Goal: Information Seeking & Learning: Learn about a topic

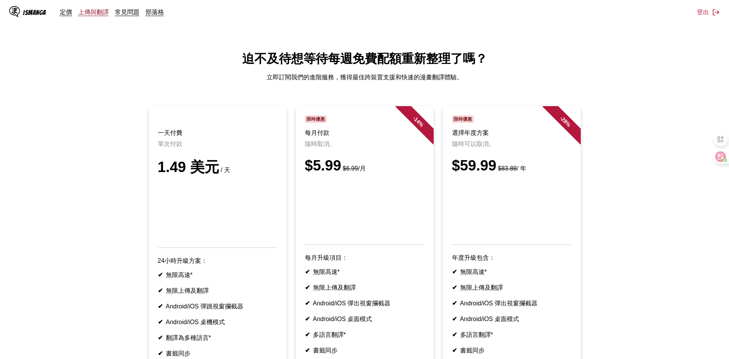
click at [83, 14] on link "上傳與翻譯" at bounding box center [93, 12] width 31 height 8
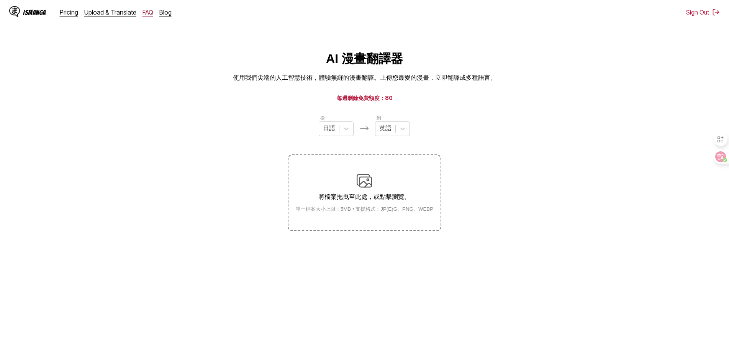
click at [144, 13] on link "FAQ" at bounding box center [147, 12] width 11 height 8
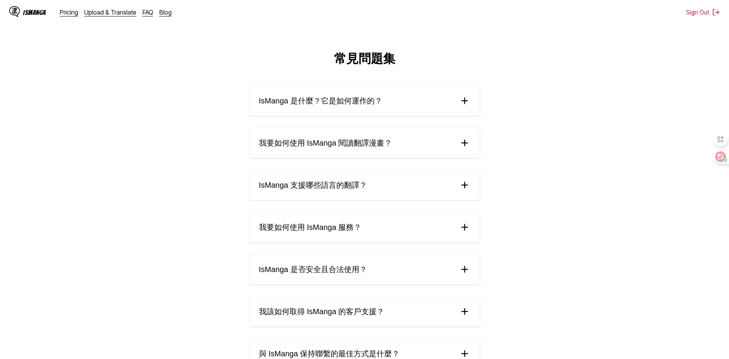
click at [468, 142] on img at bounding box center [464, 142] width 11 height 11
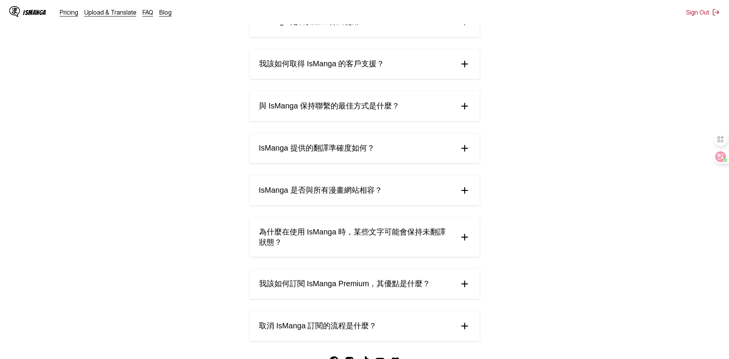
scroll to position [320, 0]
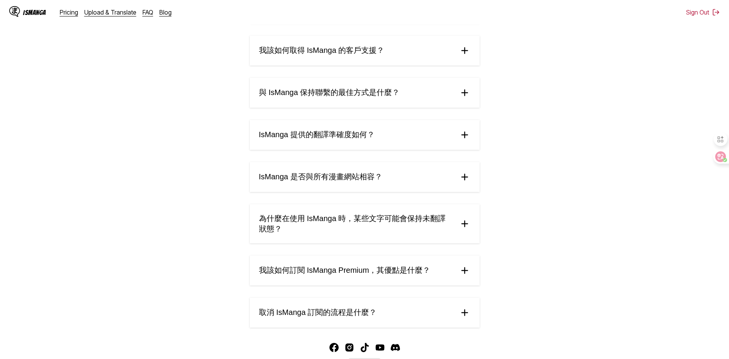
click at [453, 178] on summary "IsManga 是否與所有漫畫網站相容？" at bounding box center [365, 177] width 230 height 30
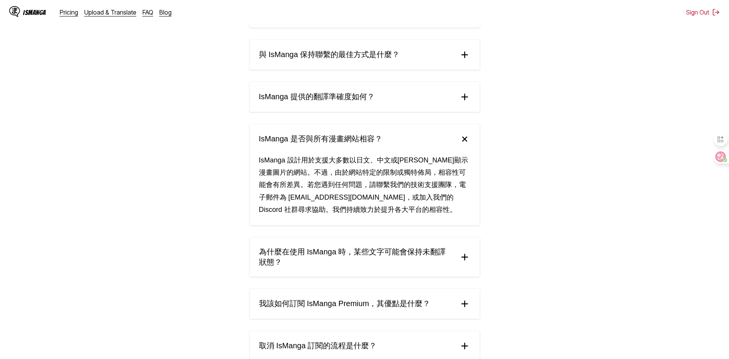
scroll to position [358, 0]
click at [399, 255] on font "為什麼在使用 IsManga 時，某些文字可能會保持未翻譯狀態？" at bounding box center [352, 256] width 187 height 19
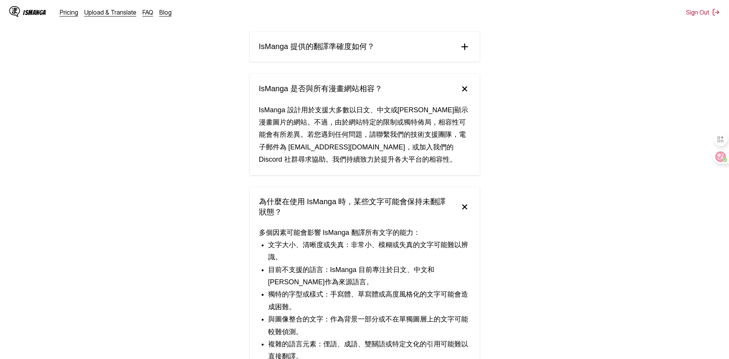
scroll to position [320, 0]
